Goal: Task Accomplishment & Management: Use online tool/utility

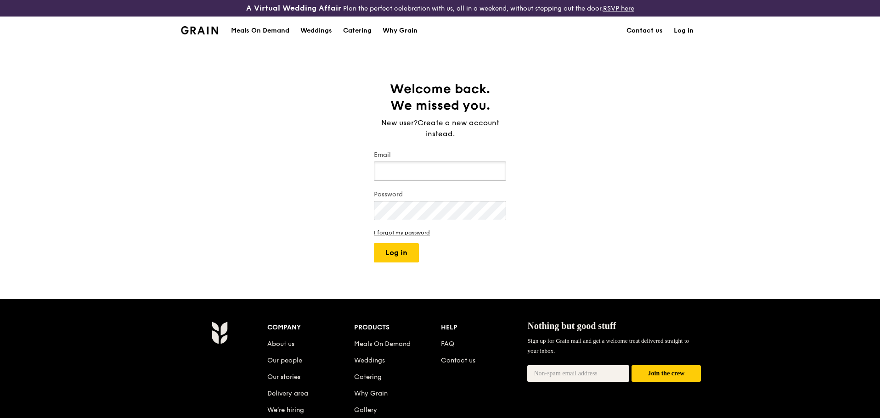
type input "[PERSON_NAME][EMAIL_ADDRESS][DOMAIN_NAME]"
click at [387, 242] on form "Email [PERSON_NAME][EMAIL_ADDRESS][DOMAIN_NAME] Password I forgot my password L…" at bounding box center [440, 207] width 132 height 112
click at [386, 247] on button "Log in" at bounding box center [396, 252] width 45 height 19
select select "100"
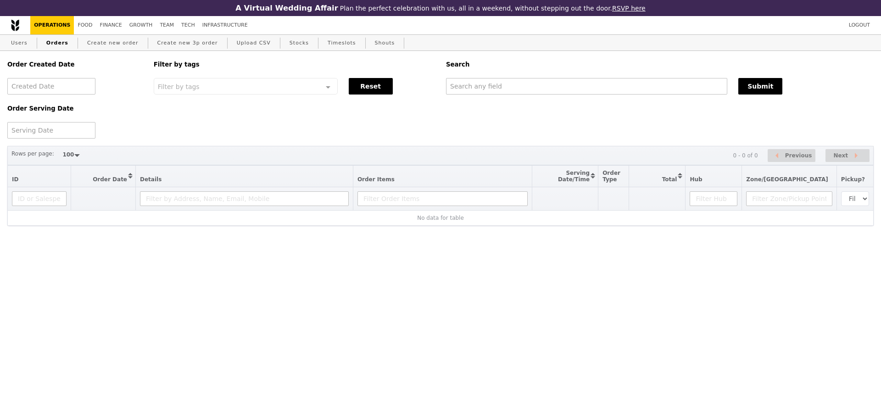
drag, startPoint x: 516, startPoint y: 100, endPoint x: 516, endPoint y: 92, distance: 7.4
click at [516, 99] on div "Order Created Date Order Serving Date Filter by tags Filter by tags Meal_Plan W…" at bounding box center [441, 95] width 878 height 88
click at [516, 93] on input "text" at bounding box center [586, 86] width 281 height 17
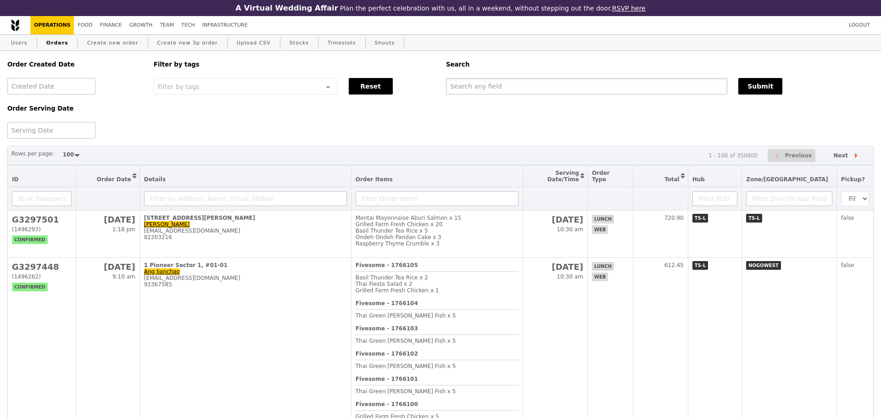
click at [516, 92] on input "text" at bounding box center [586, 86] width 281 height 17
paste input "[PERSON_NAME][EMAIL_ADDRESS][DOMAIN_NAME]"
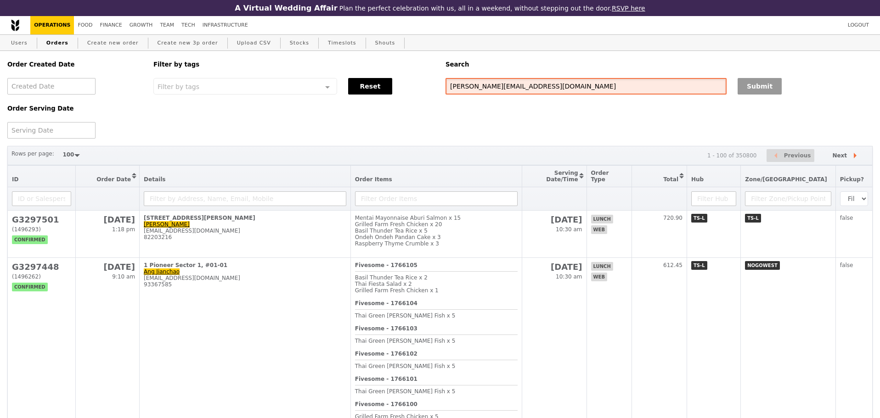
type input "[PERSON_NAME][EMAIL_ADDRESS][DOMAIN_NAME]"
click at [743, 92] on button "Submit" at bounding box center [759, 86] width 44 height 17
